Goal: Navigation & Orientation: Find specific page/section

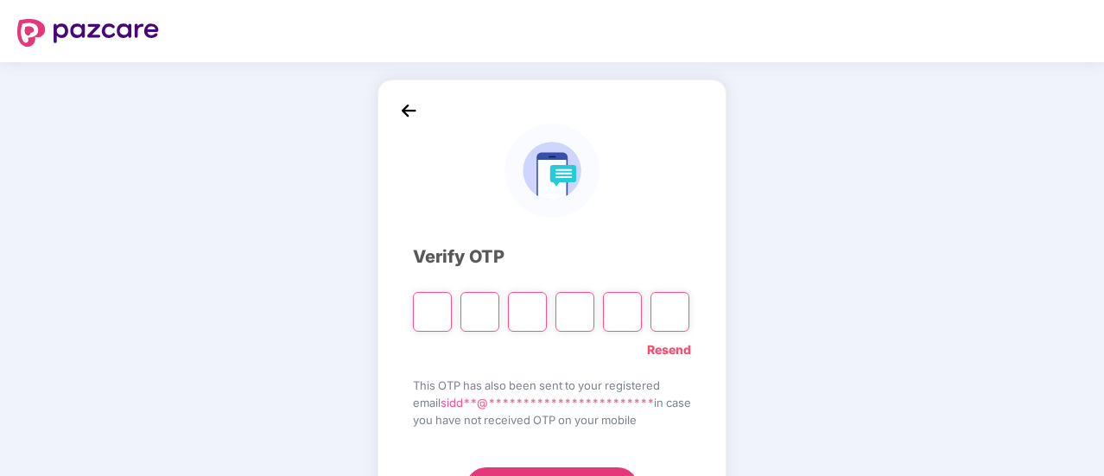
scroll to position [86, 0]
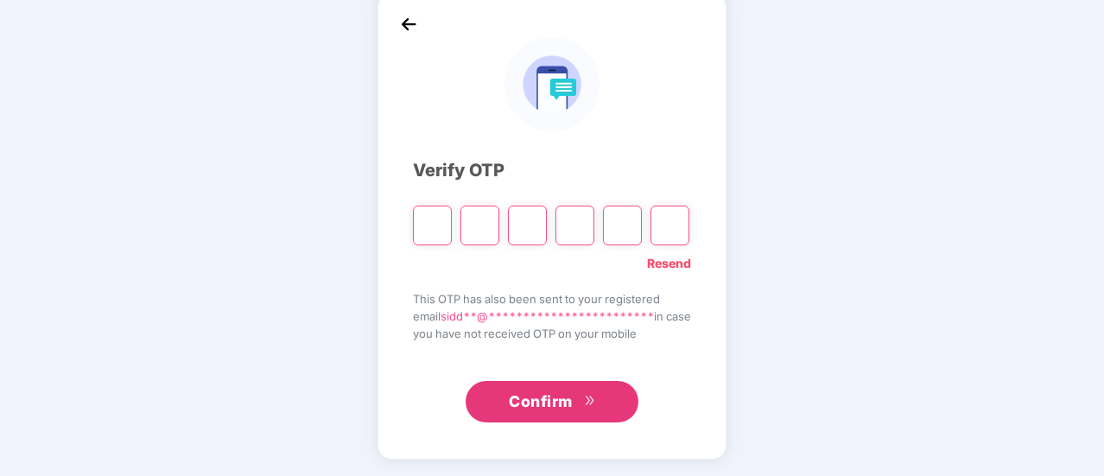
click at [403, 25] on img at bounding box center [408, 24] width 26 height 26
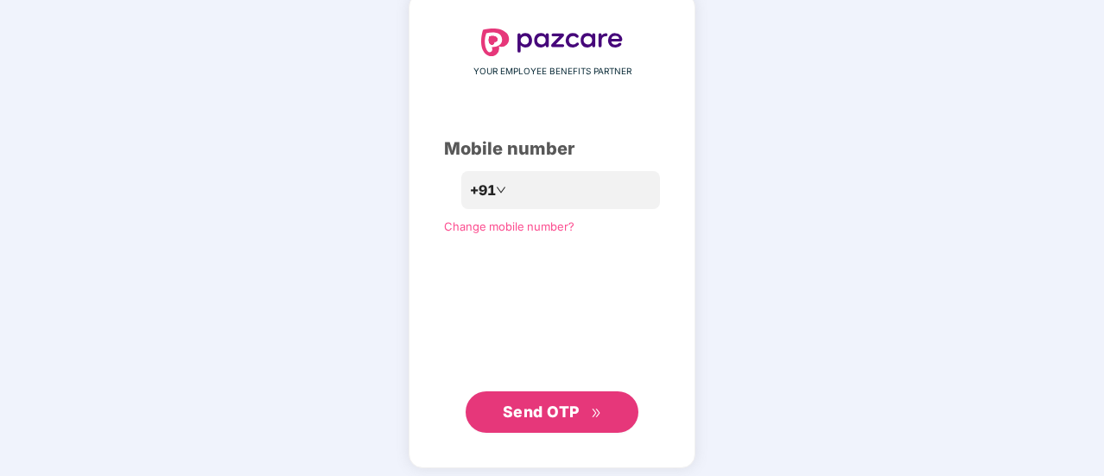
click at [556, 413] on span "Send OTP" at bounding box center [541, 411] width 77 height 18
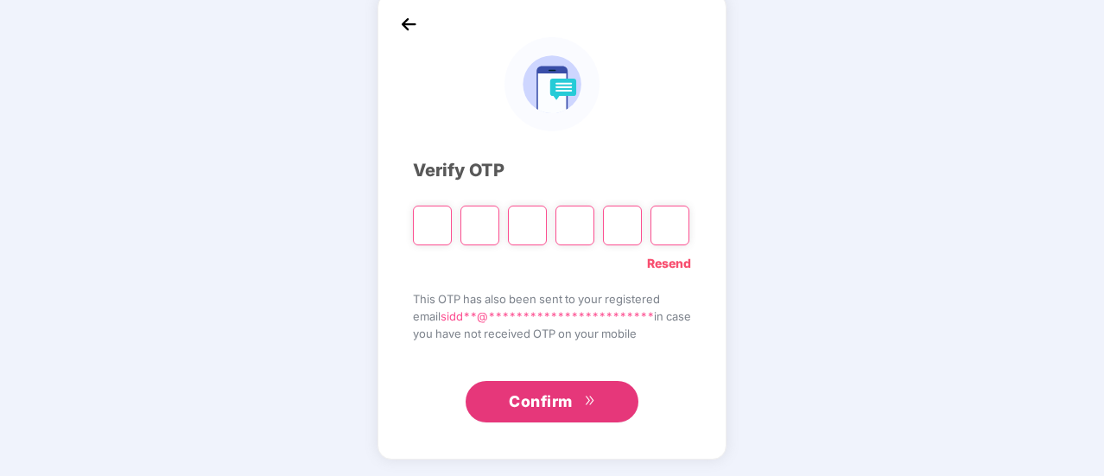
type input "*"
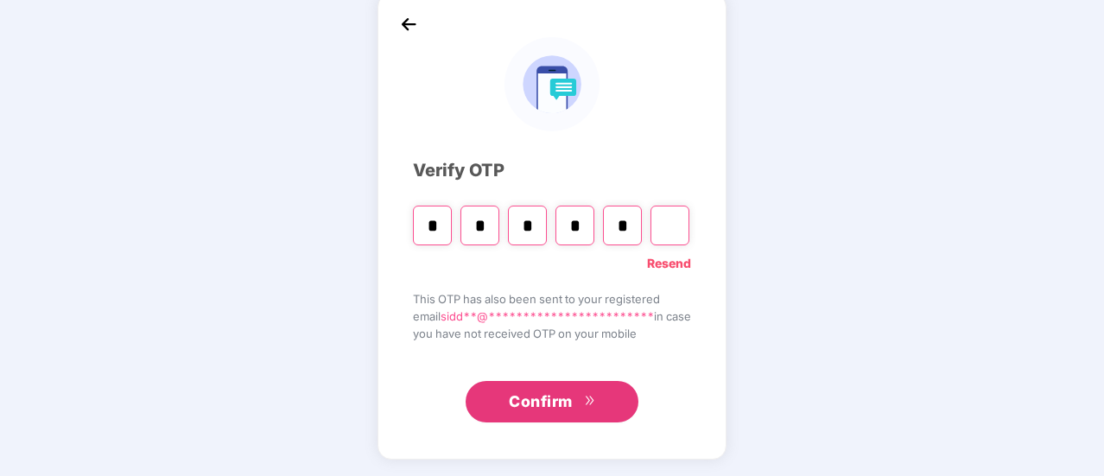
type input "*"
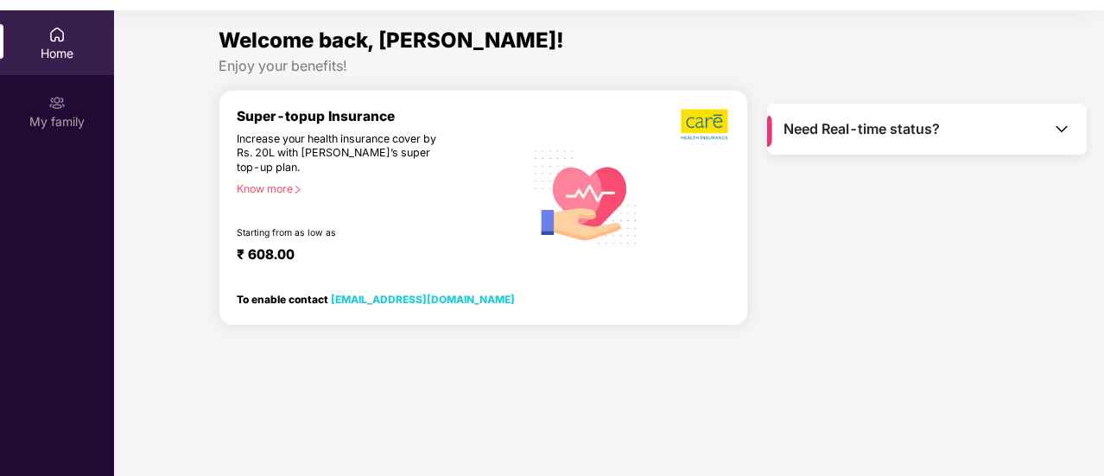
click at [58, 57] on div "Home" at bounding box center [57, 53] width 114 height 17
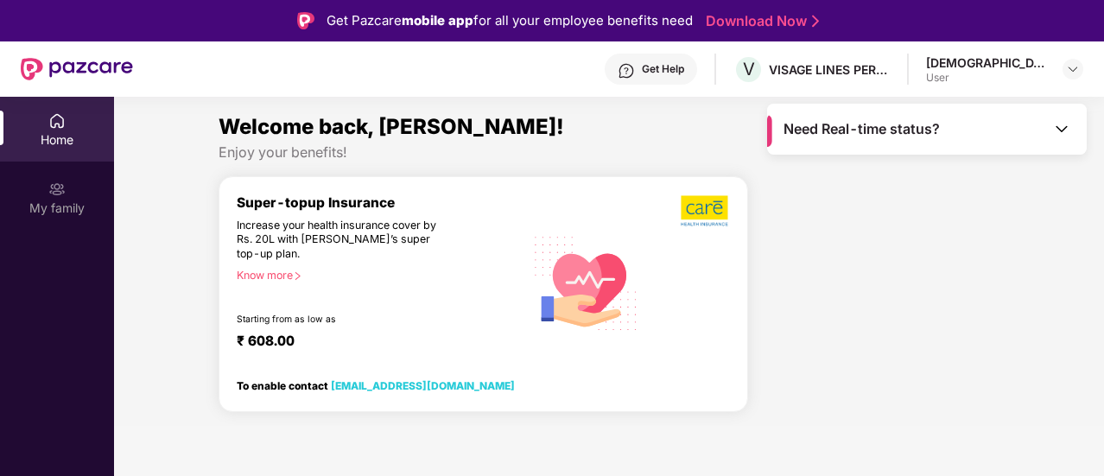
click at [60, 133] on div "Home" at bounding box center [57, 139] width 114 height 17
click at [841, 134] on span "Need Real-time status?" at bounding box center [861, 129] width 156 height 18
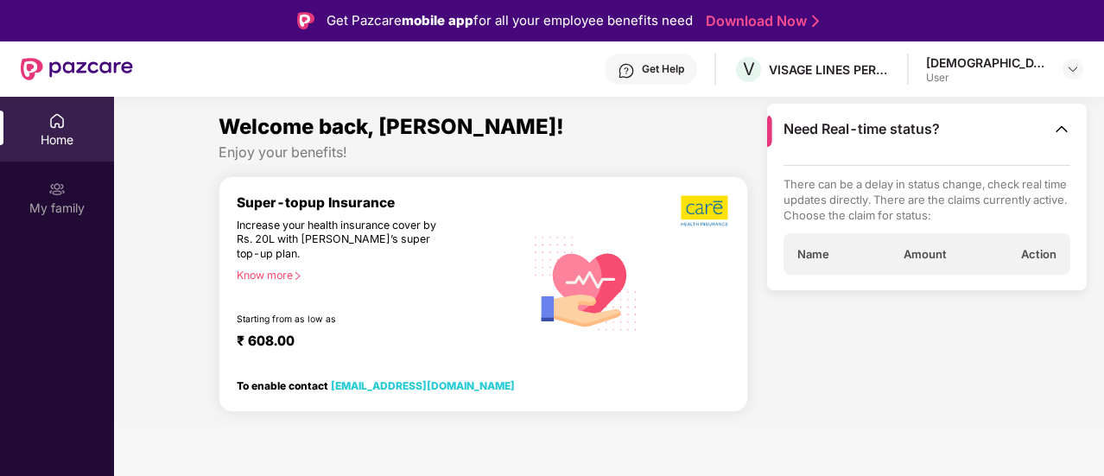
click at [100, 74] on img at bounding box center [77, 69] width 112 height 22
click at [79, 49] on div at bounding box center [77, 68] width 112 height 55
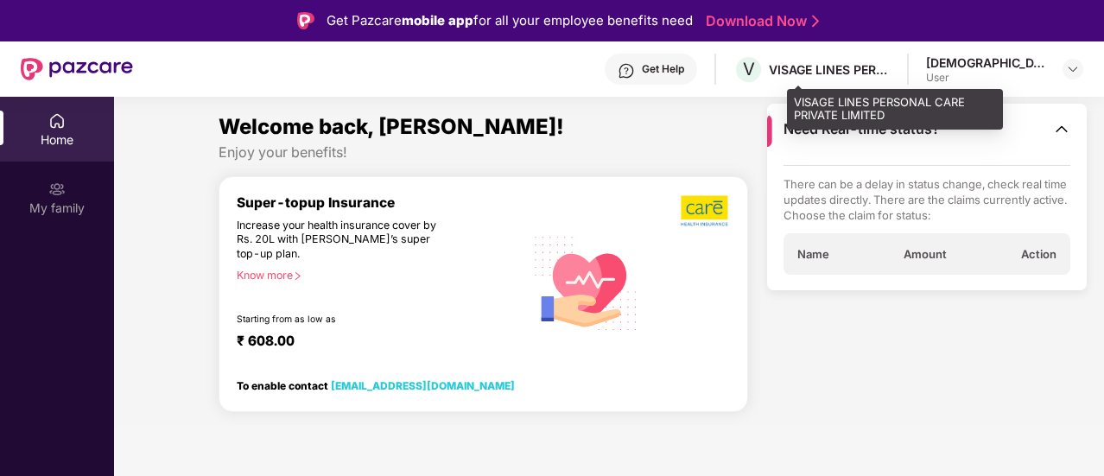
click at [841, 68] on div "VISAGE LINES PERSONAL CARE PRIVATE LIMITED" at bounding box center [829, 69] width 121 height 16
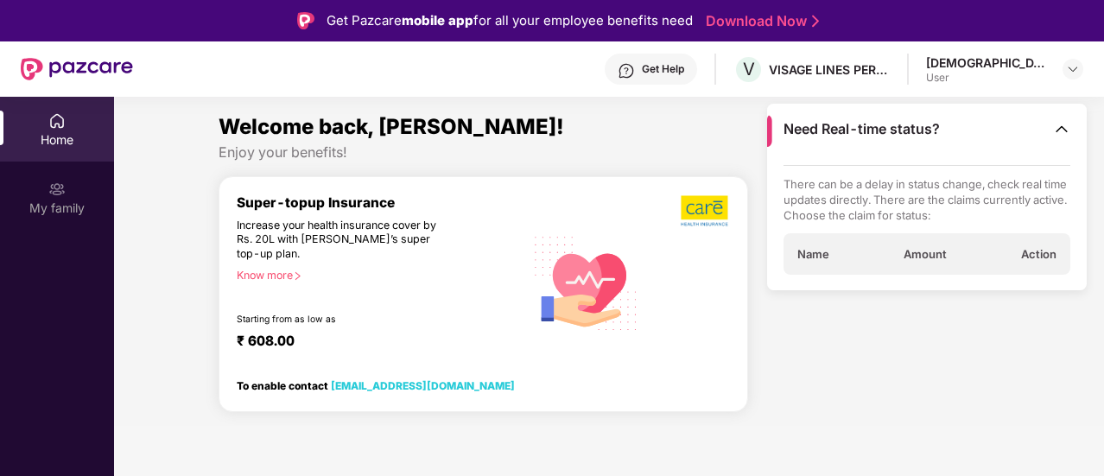
click at [1021, 62] on div "[DEMOGRAPHIC_DATA]" at bounding box center [986, 62] width 121 height 16
click at [1074, 73] on img at bounding box center [1073, 69] width 14 height 14
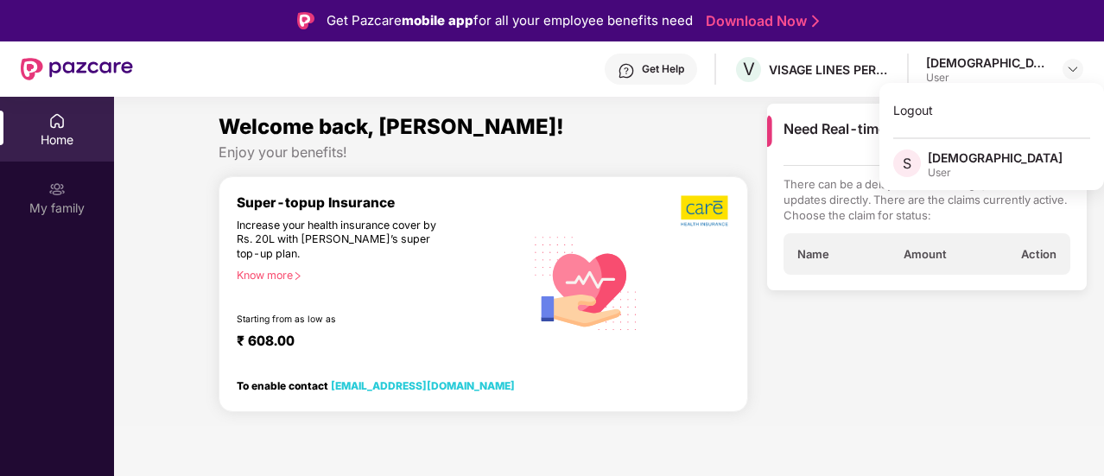
click at [155, 228] on div "Welcome back, Siddha! Enjoy your benefits! Super-topup Insurance Increase your …" at bounding box center [608, 268] width 1003 height 315
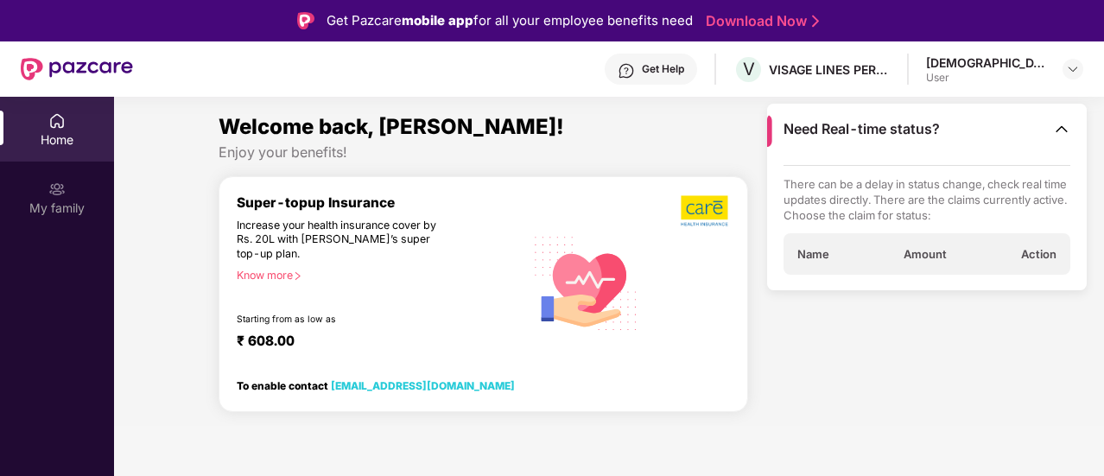
scroll to position [97, 0]
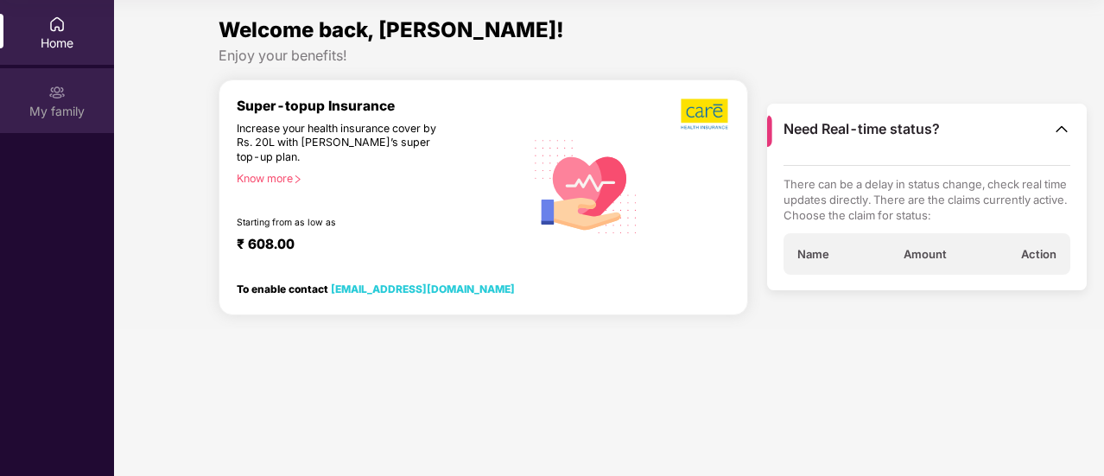
click at [69, 117] on div "My family" at bounding box center [57, 111] width 114 height 17
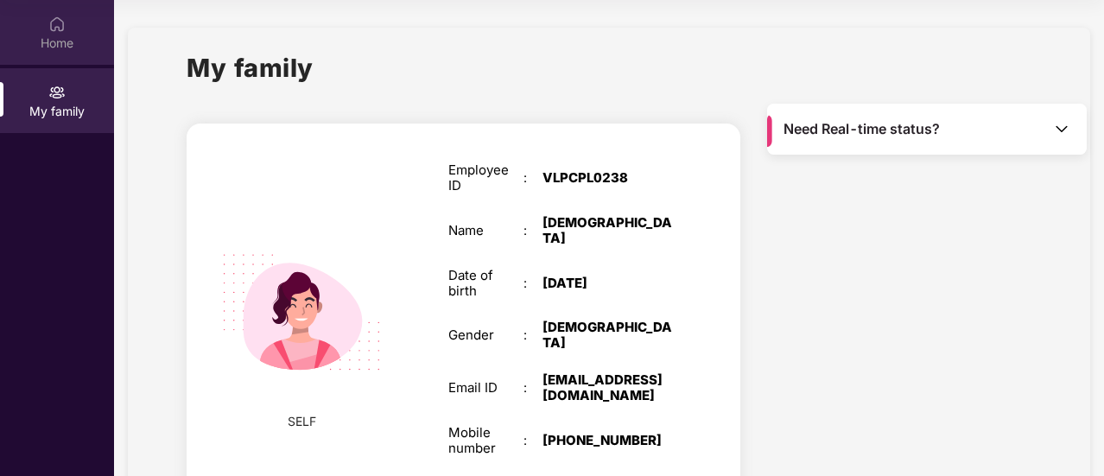
click at [60, 26] on img at bounding box center [56, 24] width 17 height 17
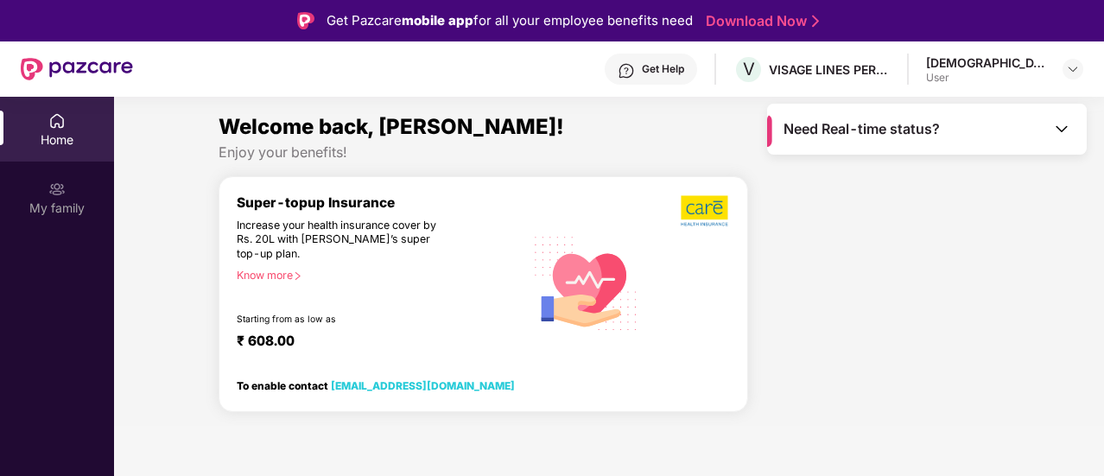
click at [684, 64] on div "Get Help" at bounding box center [663, 69] width 42 height 14
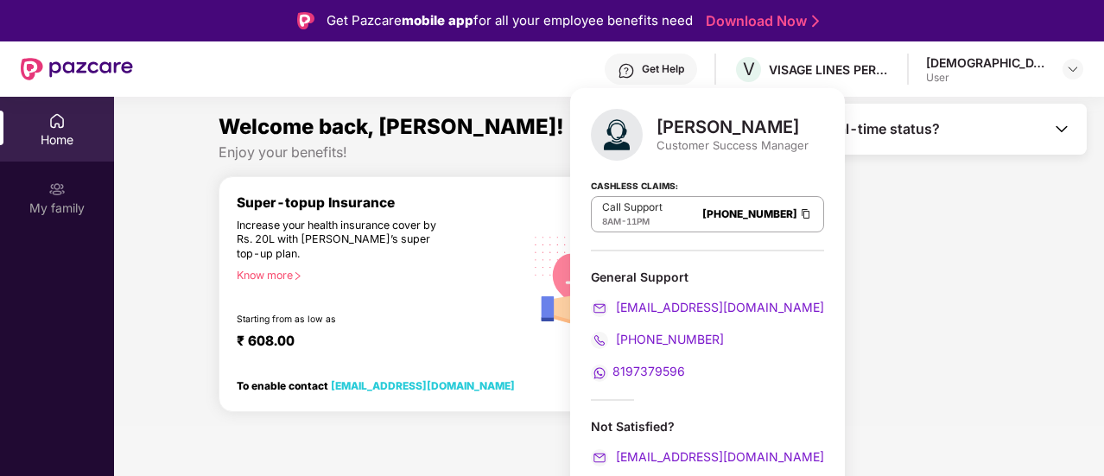
scroll to position [97, 0]
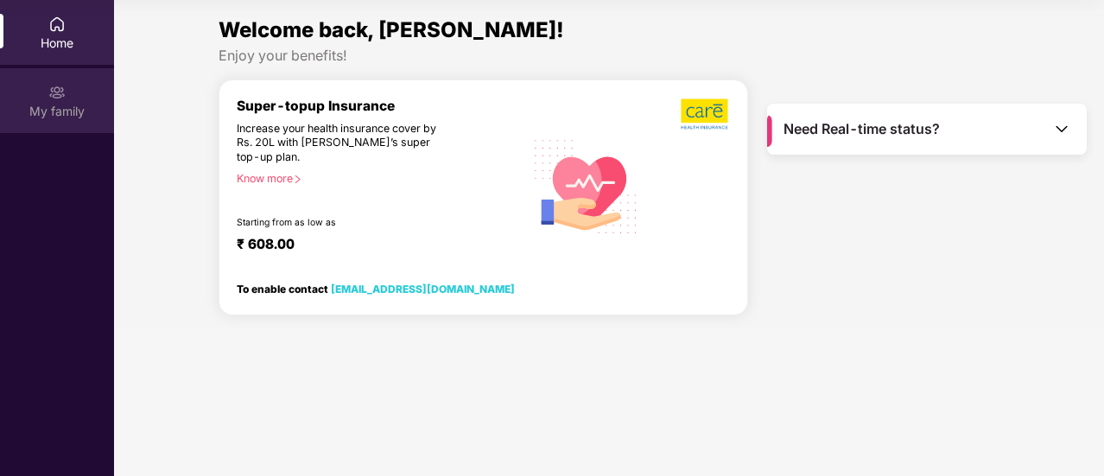
click at [62, 94] on img at bounding box center [56, 92] width 17 height 17
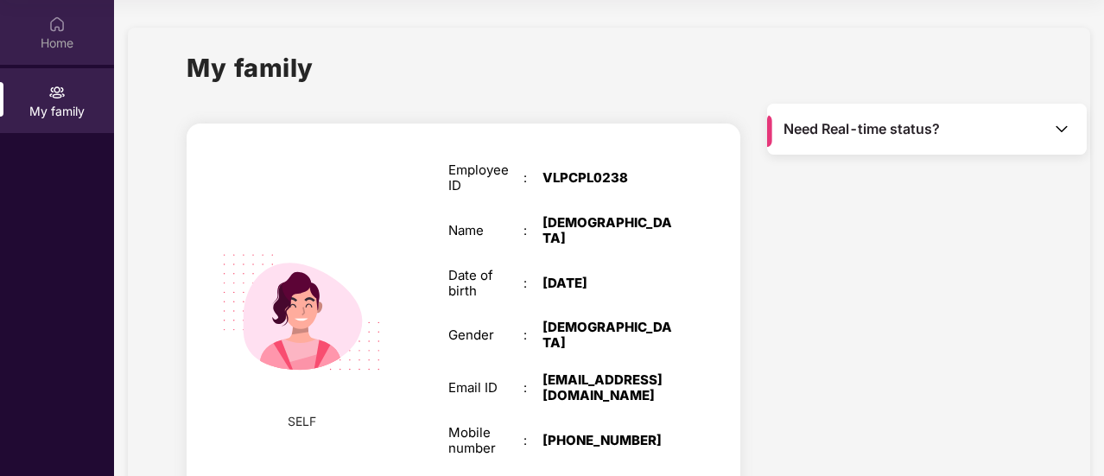
click at [74, 46] on div "Home" at bounding box center [57, 43] width 114 height 17
